Goal: Find specific page/section: Find specific page/section

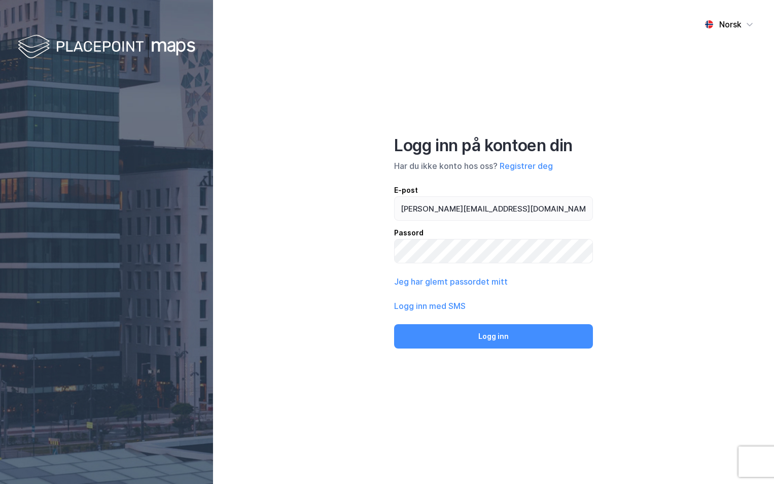
type input "[PERSON_NAME][EMAIL_ADDRESS][DOMAIN_NAME]"
click at [394, 324] on button "Logg inn" at bounding box center [493, 336] width 199 height 24
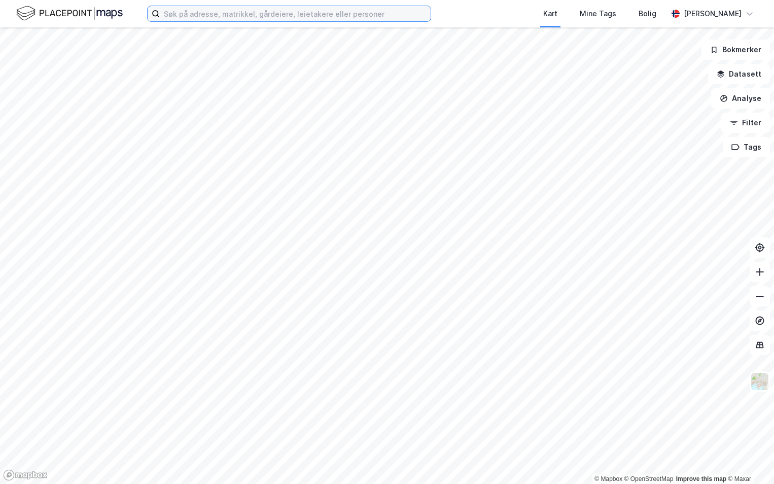
click at [216, 15] on input at bounding box center [295, 13] width 271 height 15
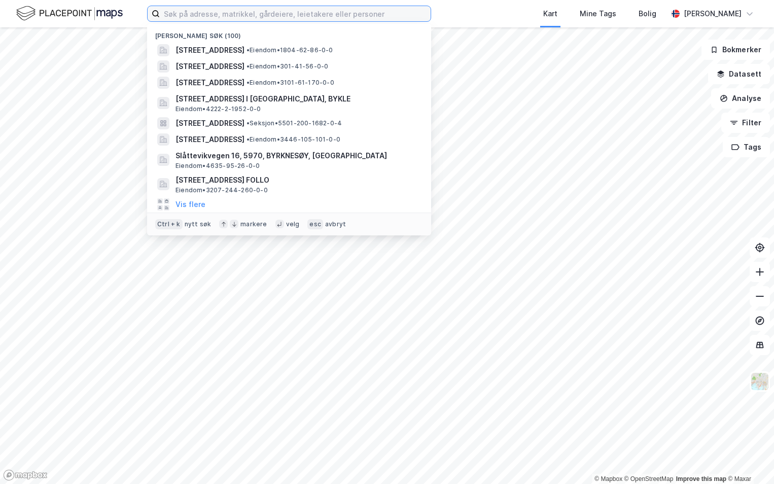
paste input "301-216/164/0/20"
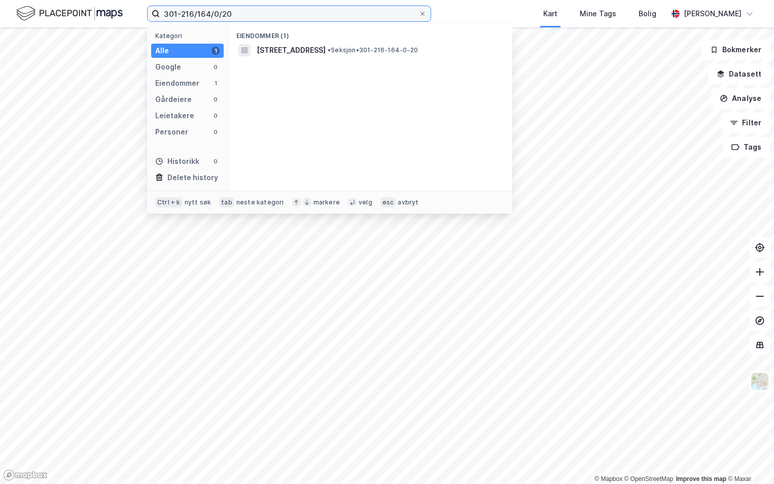
type input "301-216/164/0/20"
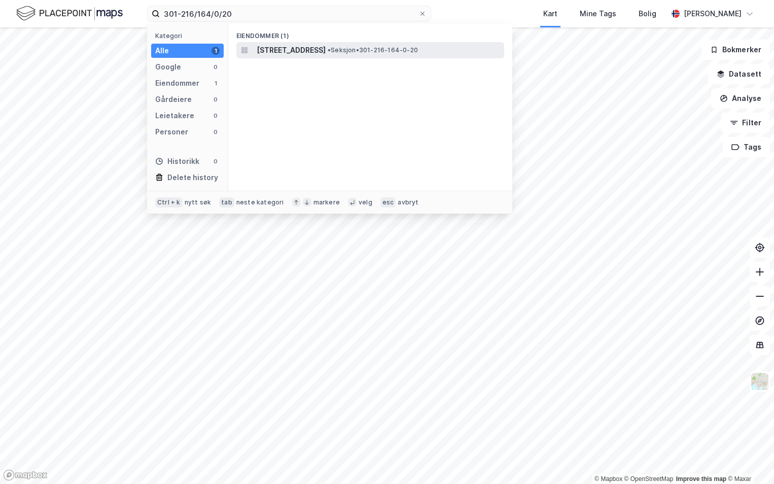
click at [314, 50] on span "[STREET_ADDRESS]" at bounding box center [291, 50] width 69 height 12
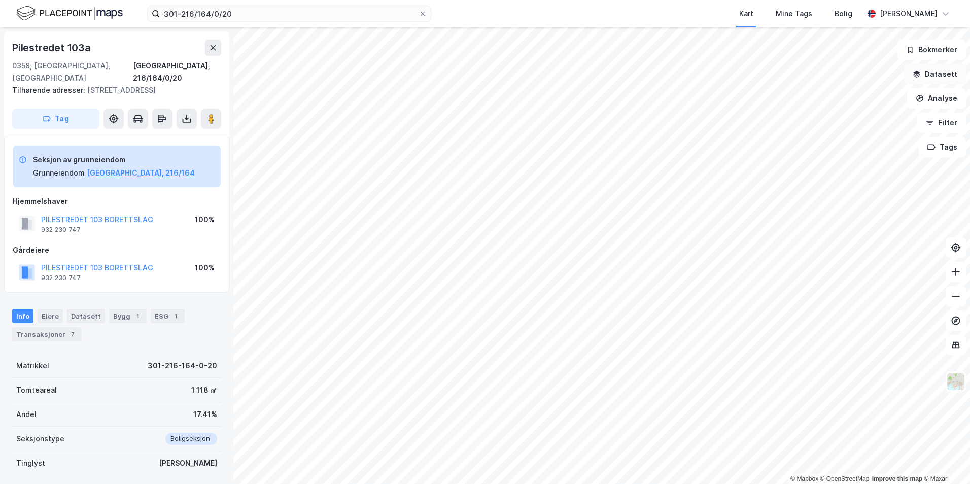
click at [774, 73] on button "Datasett" at bounding box center [935, 74] width 62 height 20
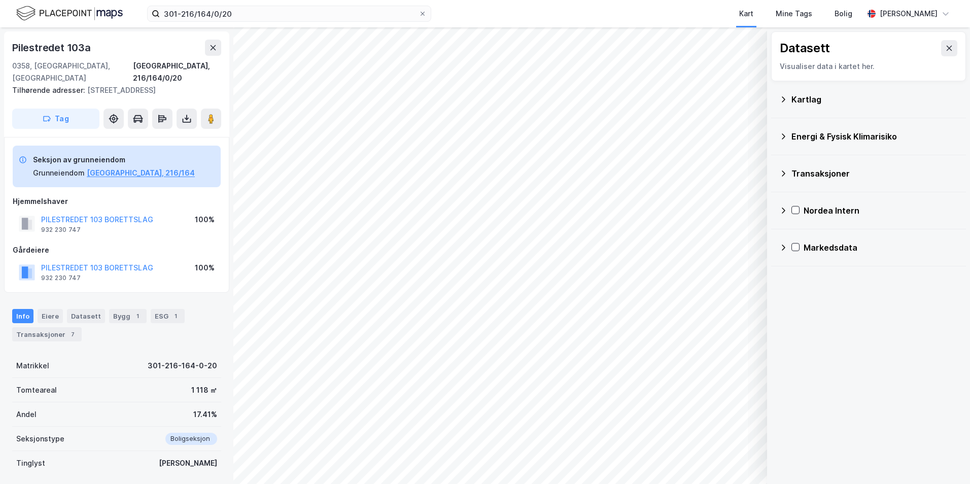
click at [774, 98] on div "Kartlag" at bounding box center [874, 99] width 166 height 12
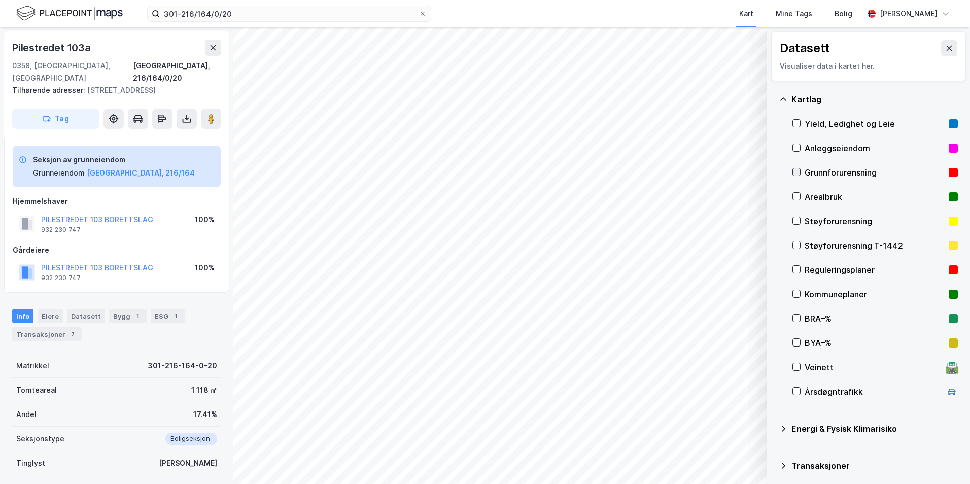
click at [774, 169] on icon at bounding box center [796, 171] width 7 height 7
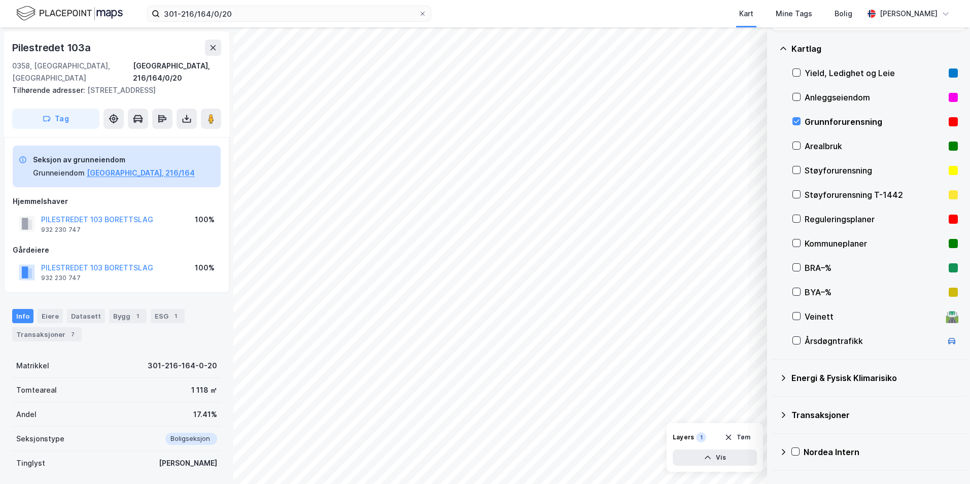
click at [774, 377] on icon at bounding box center [783, 378] width 8 height 8
click at [774, 402] on icon at bounding box center [809, 402] width 6 height 4
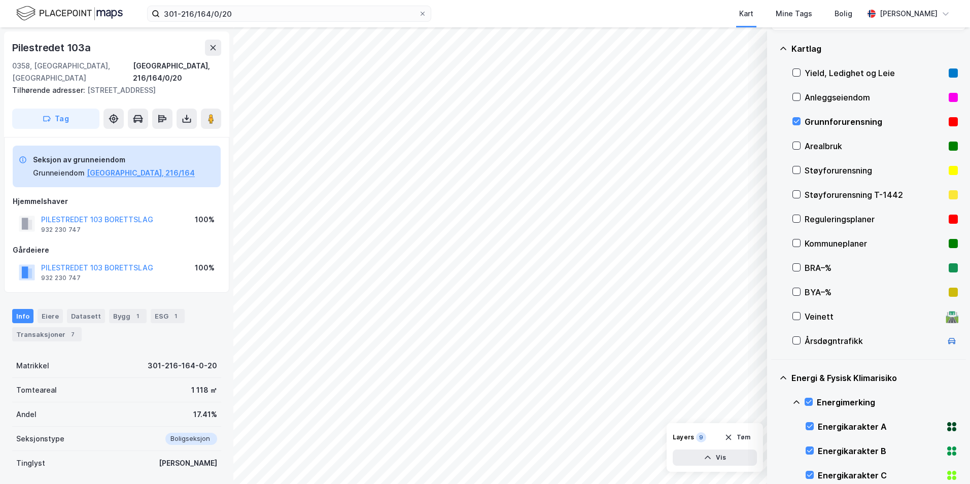
click at [774, 402] on icon at bounding box center [796, 402] width 8 height 8
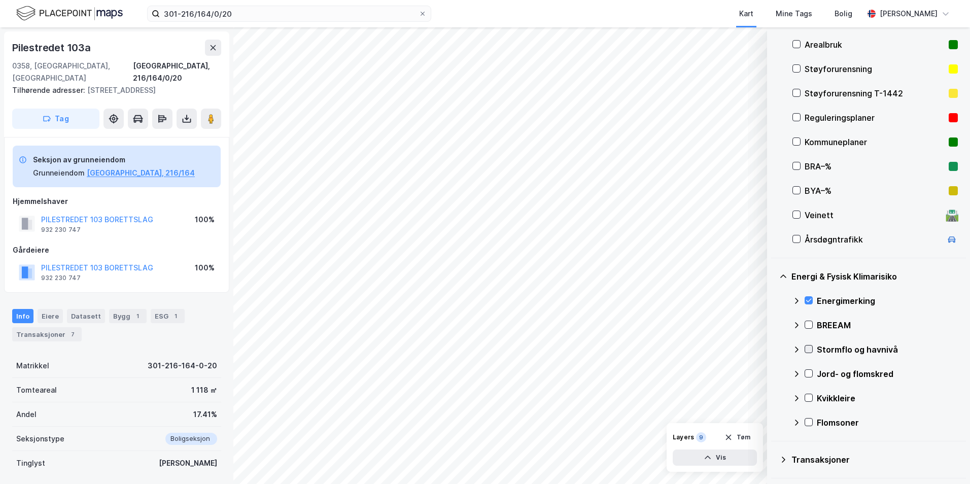
click at [774, 349] on icon at bounding box center [808, 349] width 7 height 7
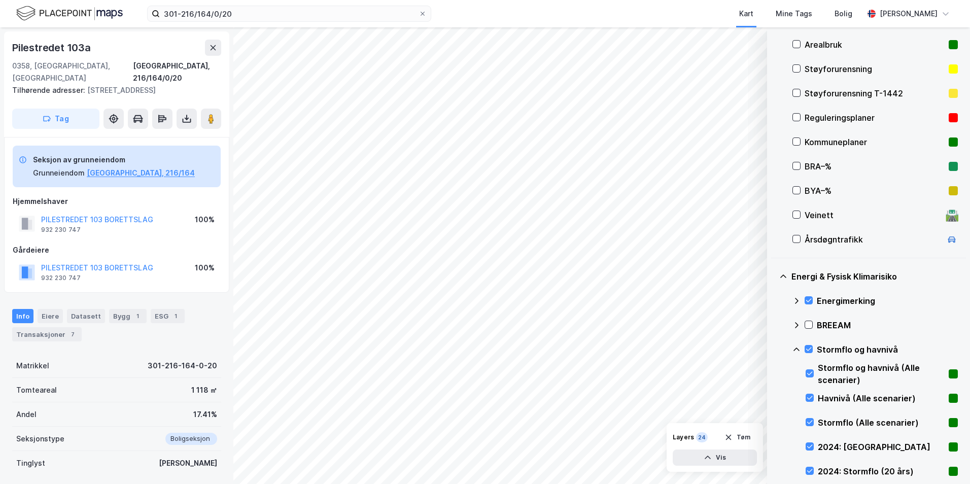
click at [774, 350] on icon at bounding box center [796, 350] width 8 height 8
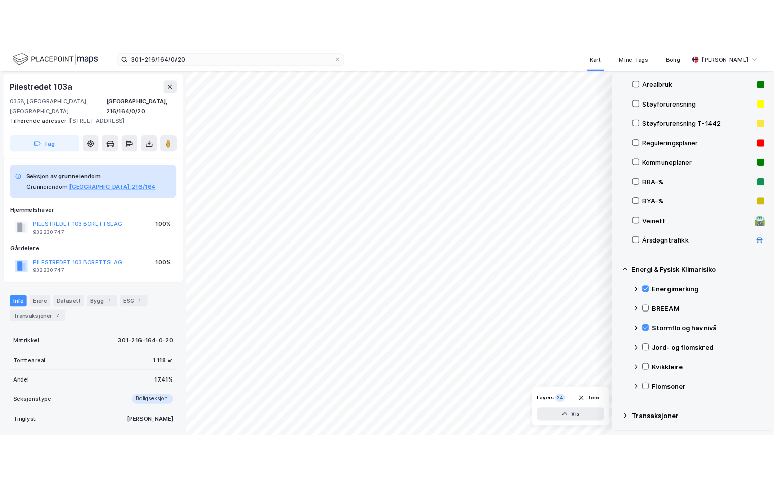
scroll to position [101, 0]
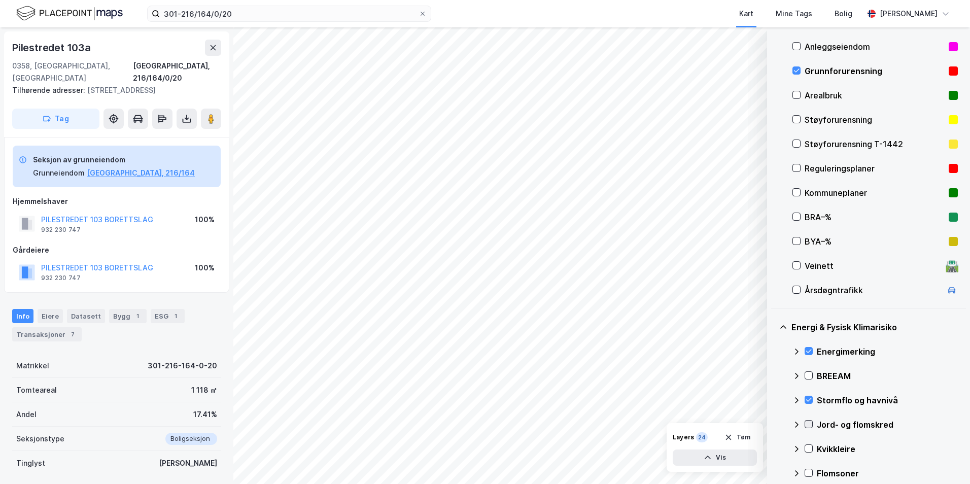
click at [774, 423] on icon at bounding box center [809, 425] width 6 height 4
click at [774, 424] on icon at bounding box center [796, 425] width 8 height 8
click at [774, 446] on icon at bounding box center [808, 448] width 7 height 7
click at [774, 448] on icon at bounding box center [796, 449] width 8 height 8
click at [774, 474] on icon at bounding box center [809, 473] width 6 height 4
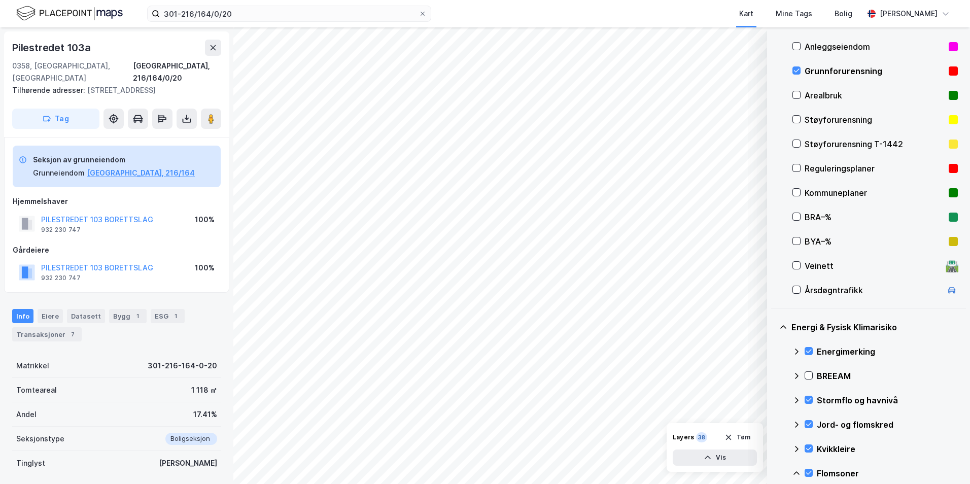
click at [774, 472] on icon at bounding box center [796, 473] width 6 height 4
click at [774, 471] on icon at bounding box center [808, 472] width 7 height 7
click at [774, 423] on icon at bounding box center [808, 424] width 7 height 7
click at [774, 425] on icon at bounding box center [796, 425] width 8 height 8
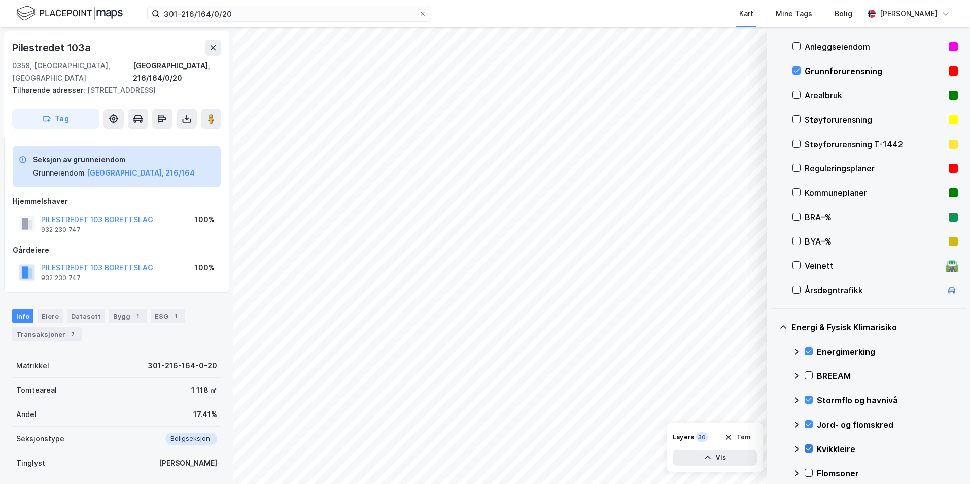
click at [774, 446] on icon at bounding box center [808, 448] width 7 height 7
click at [774, 449] on icon at bounding box center [796, 449] width 8 height 8
click at [774, 448] on icon at bounding box center [796, 449] width 8 height 8
click at [774, 447] on icon at bounding box center [808, 448] width 7 height 7
click at [774, 448] on icon at bounding box center [796, 449] width 6 height 4
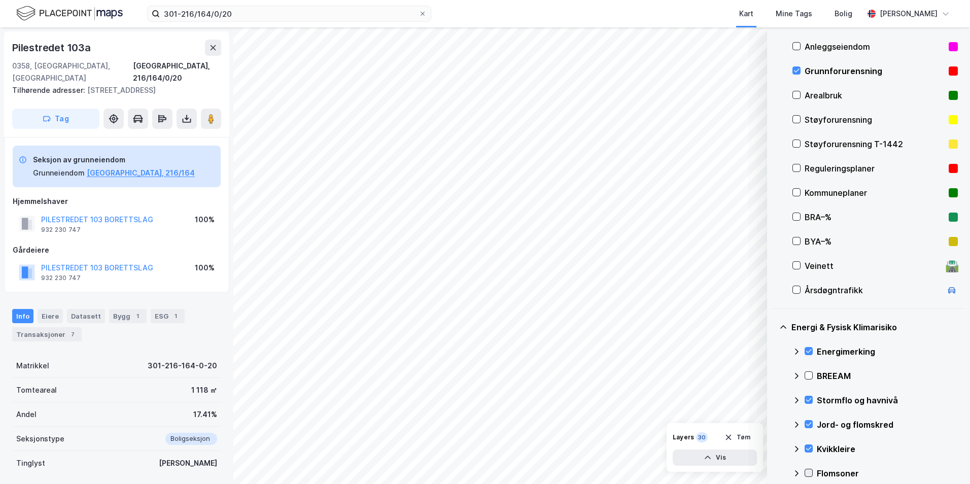
click at [774, 470] on icon at bounding box center [808, 472] width 7 height 7
click at [774, 472] on icon at bounding box center [796, 473] width 8 height 8
click at [774, 445] on icon at bounding box center [808, 448] width 7 height 7
click at [774, 447] on icon at bounding box center [796, 449] width 6 height 4
